Goal: Information Seeking & Learning: Compare options

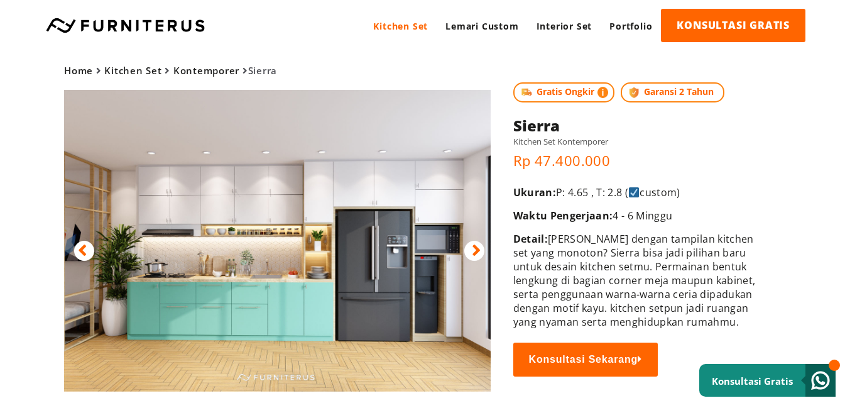
click at [460, 298] on img at bounding box center [275, 240] width 430 height 301
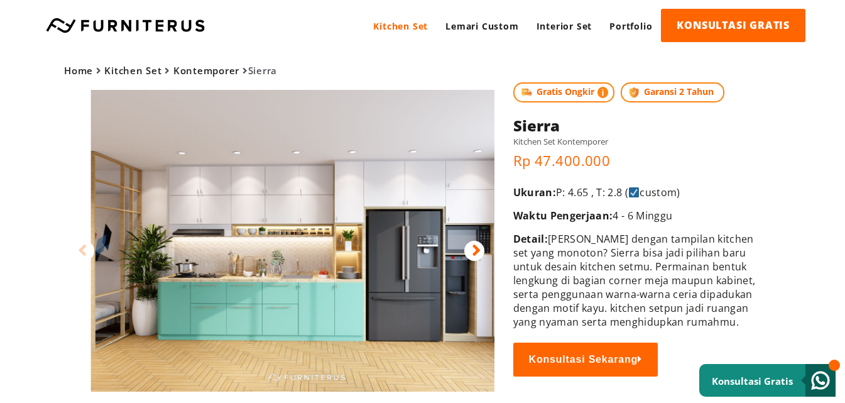
click at [367, 207] on img at bounding box center [306, 240] width 430 height 301
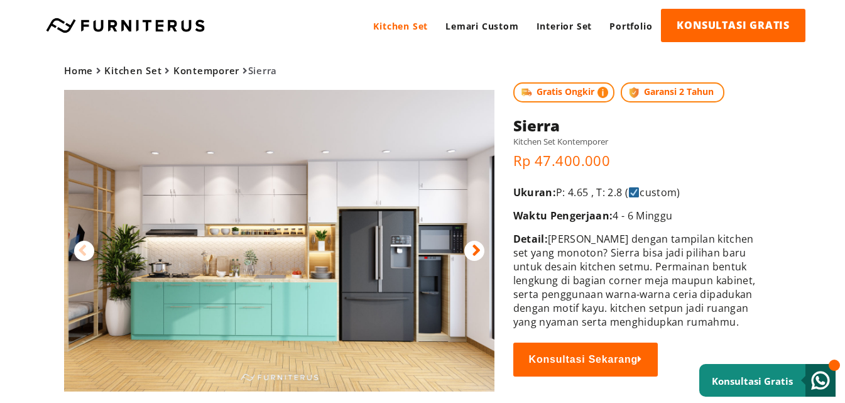
click at [322, 216] on img at bounding box center [279, 240] width 430 height 301
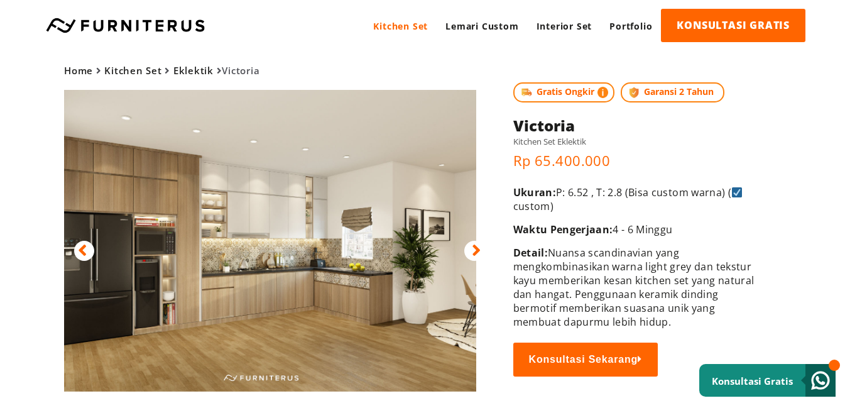
click at [348, 256] on img at bounding box center [261, 240] width 430 height 301
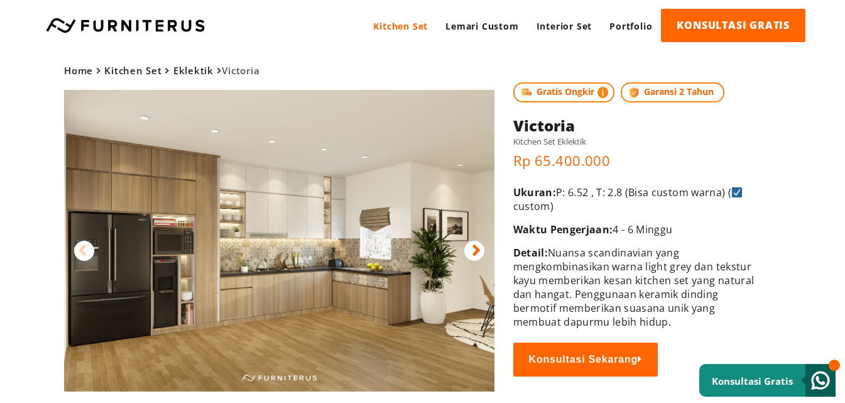
click at [285, 205] on img at bounding box center [279, 240] width 430 height 301
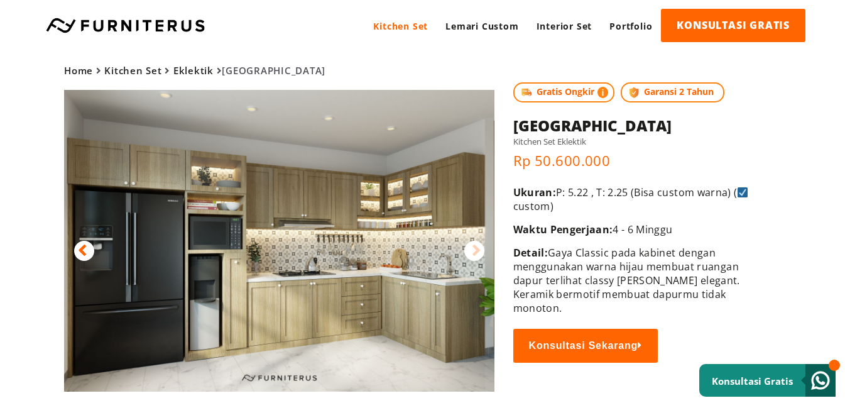
click at [80, 246] on icon at bounding box center [82, 250] width 9 height 18
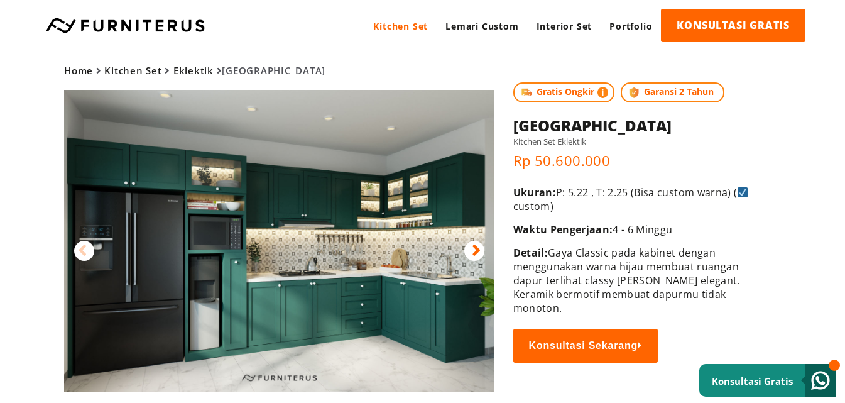
click at [480, 246] on icon at bounding box center [476, 250] width 9 height 18
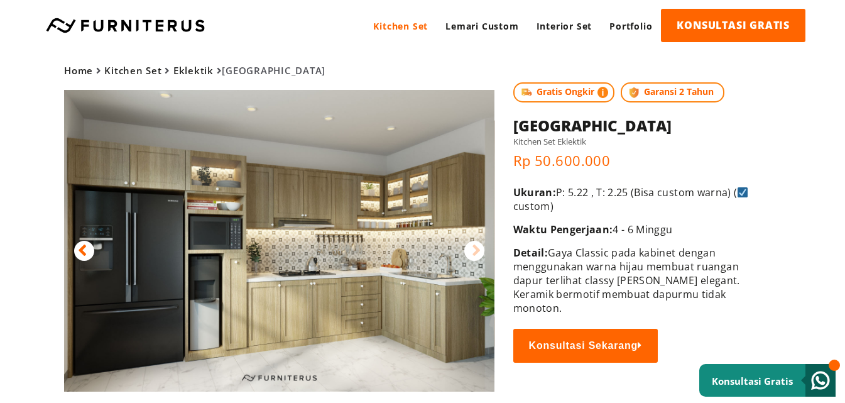
click at [78, 246] on div at bounding box center [84, 251] width 20 height 20
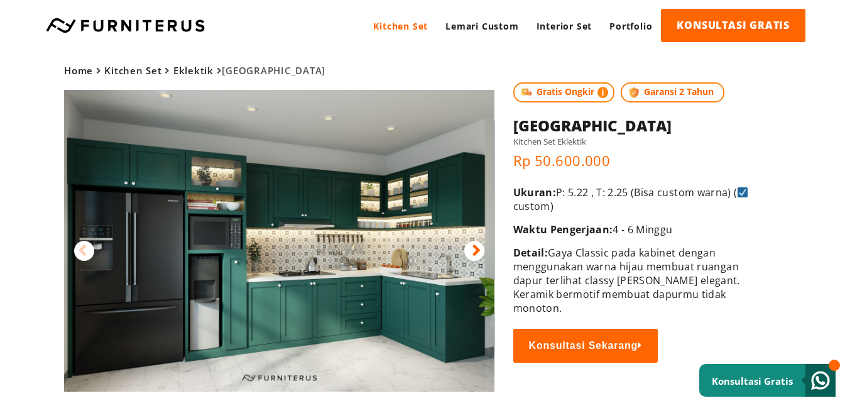
click at [476, 249] on icon at bounding box center [476, 250] width 9 height 18
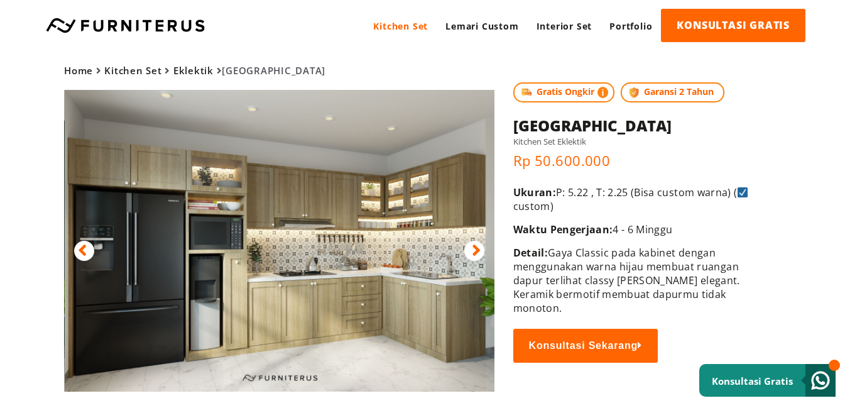
click at [288, 183] on img at bounding box center [280, 240] width 430 height 301
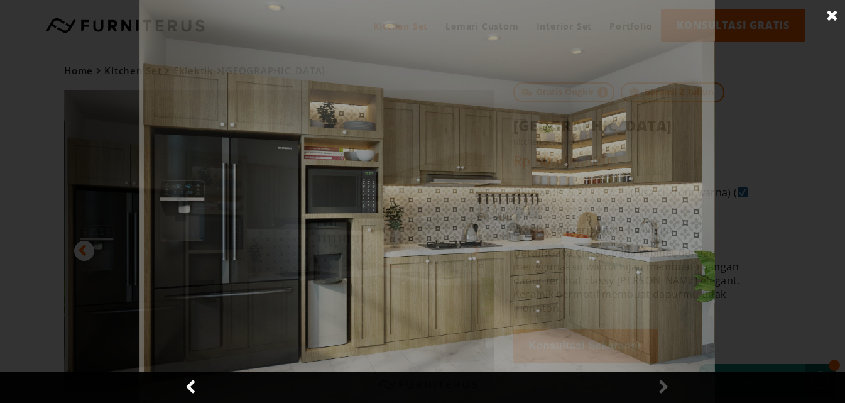
click at [281, 188] on img at bounding box center [426, 201] width 575 height 403
